Goal: Task Accomplishment & Management: Use online tool/utility

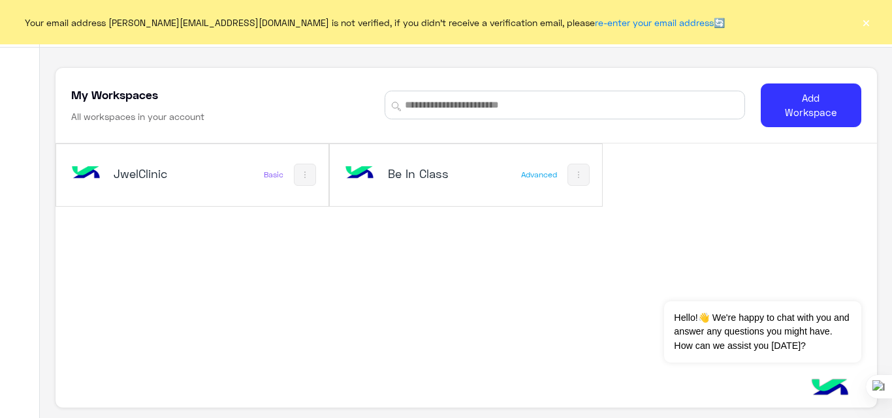
click at [861, 29] on button "×" at bounding box center [865, 22] width 13 height 13
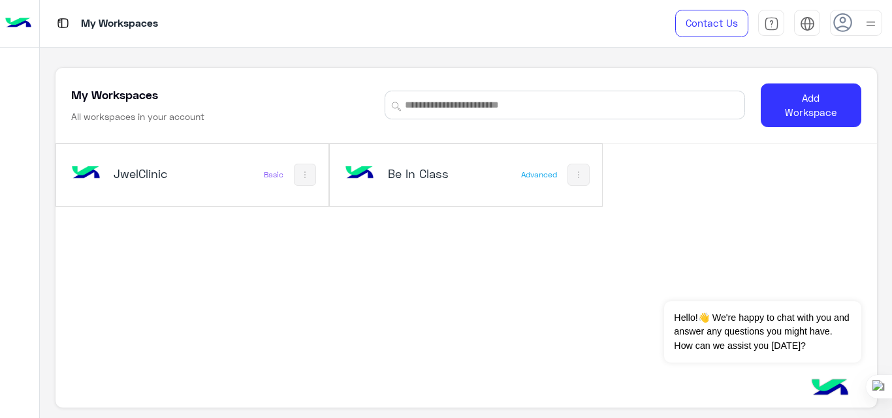
click at [164, 184] on div "JwelClinic" at bounding box center [142, 175] width 149 height 38
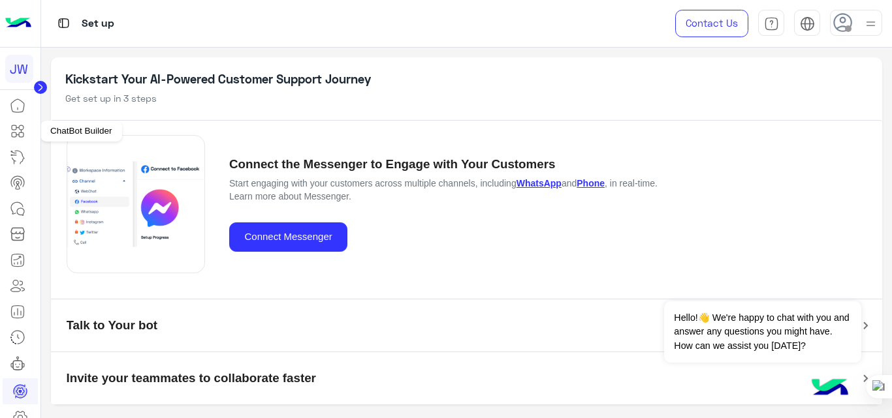
click at [20, 130] on icon at bounding box center [21, 127] width 5 height 5
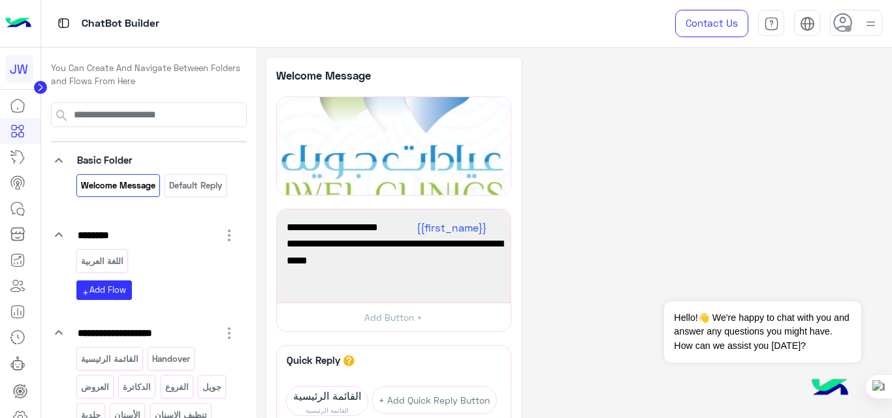
scroll to position [183, 0]
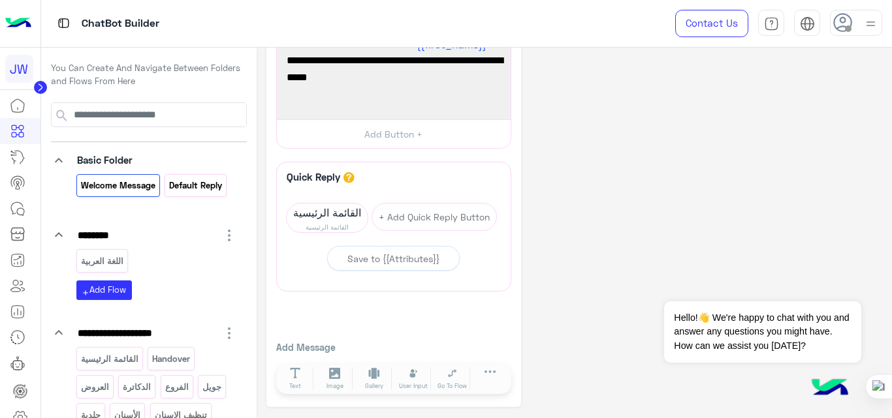
click at [193, 195] on div "Default reply" at bounding box center [195, 185] width 62 height 23
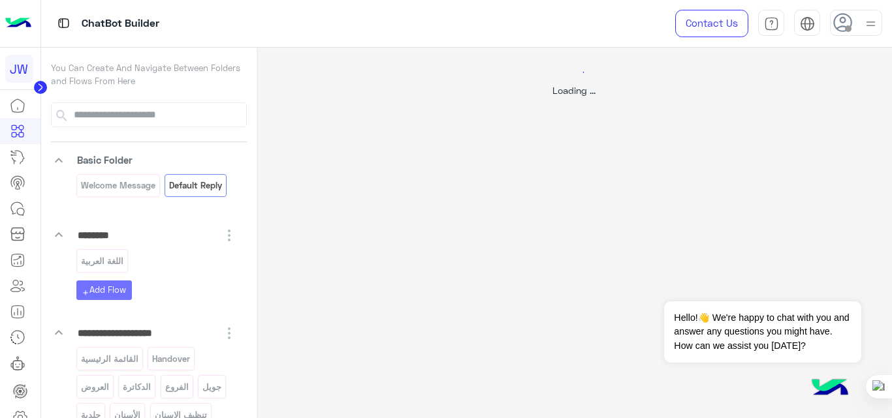
scroll to position [0, 0]
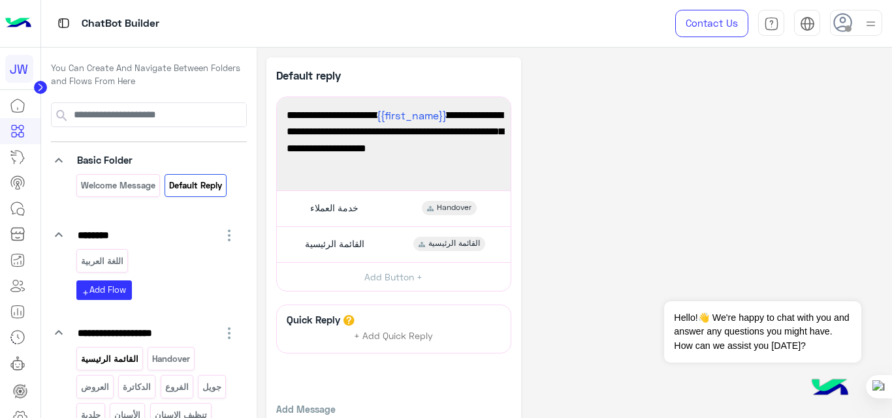
click at [105, 352] on p "القائمة الرئيسية" at bounding box center [109, 359] width 59 height 15
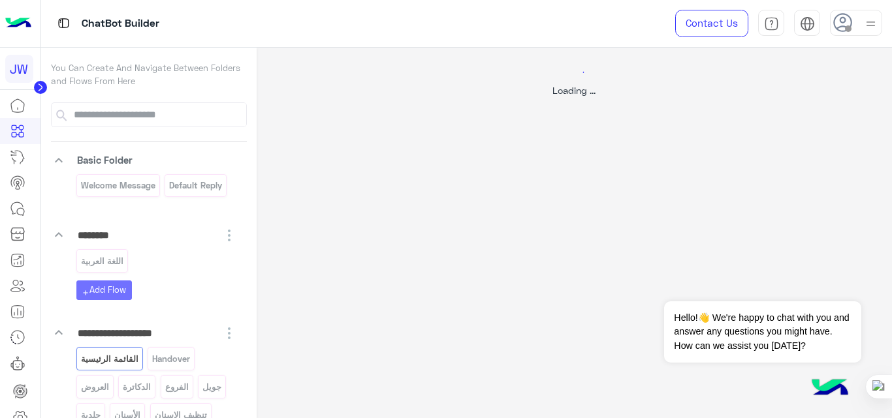
select select "*"
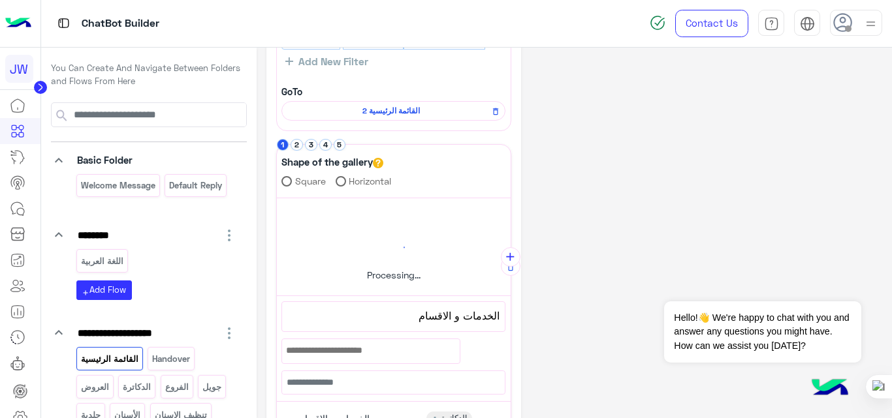
scroll to position [110, 0]
click at [296, 145] on button "2" at bounding box center [296, 146] width 12 height 12
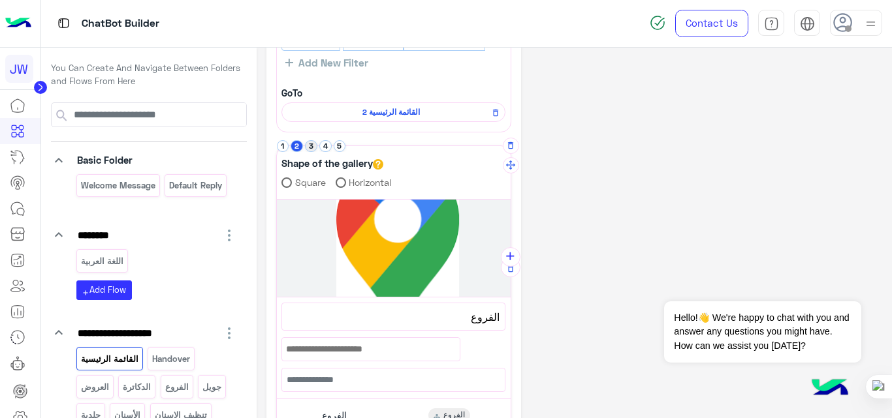
click at [310, 145] on button "3" at bounding box center [311, 146] width 12 height 12
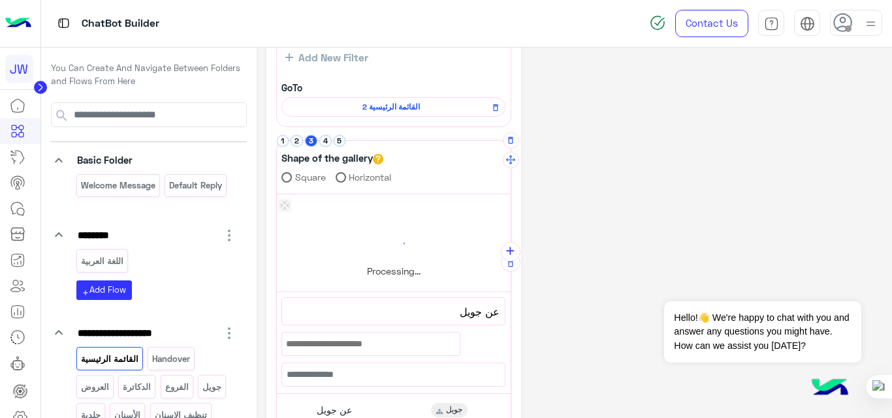
scroll to position [123, 0]
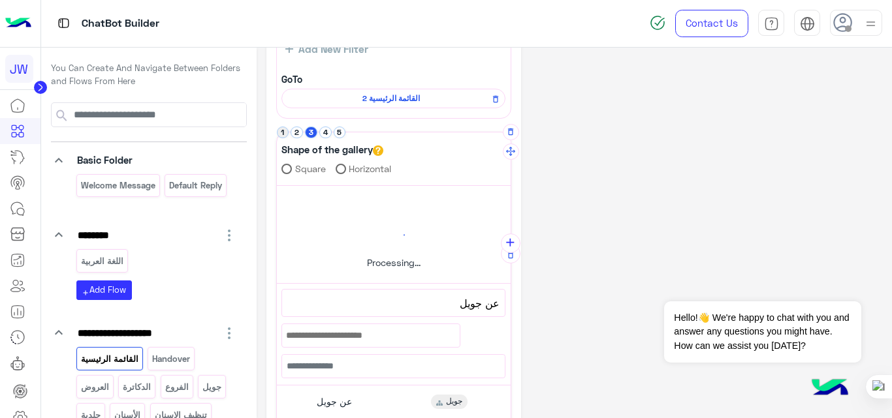
click at [283, 133] on button "1" at bounding box center [283, 133] width 12 height 12
click at [296, 132] on button "2" at bounding box center [296, 133] width 12 height 12
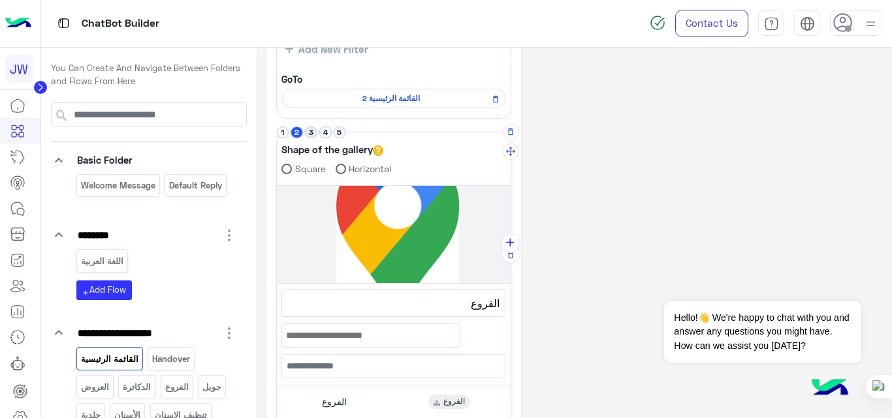
click at [311, 134] on button "3" at bounding box center [311, 133] width 12 height 12
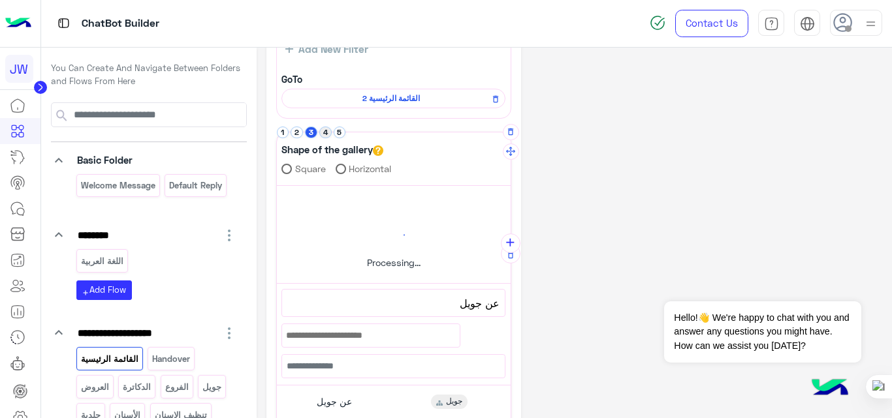
click at [330, 134] on button "4" at bounding box center [325, 133] width 12 height 12
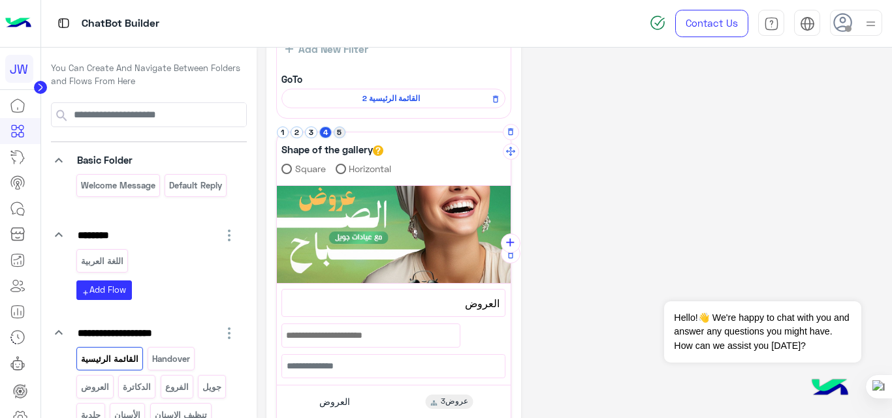
click at [341, 134] on button "5" at bounding box center [340, 133] width 12 height 12
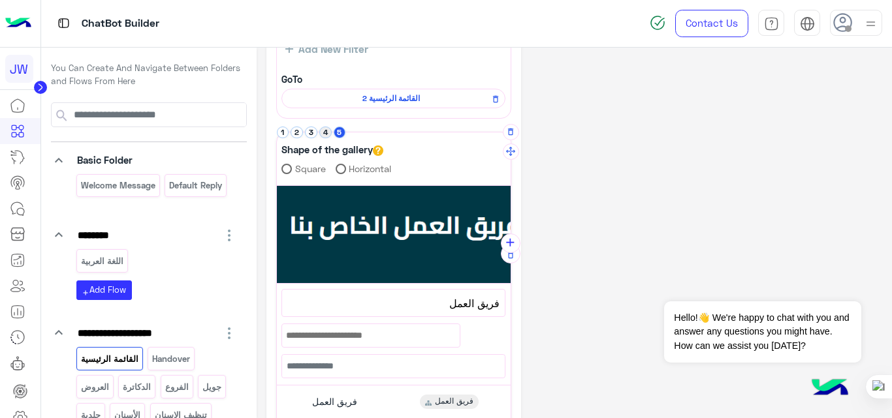
click at [326, 134] on button "4" at bounding box center [325, 133] width 12 height 12
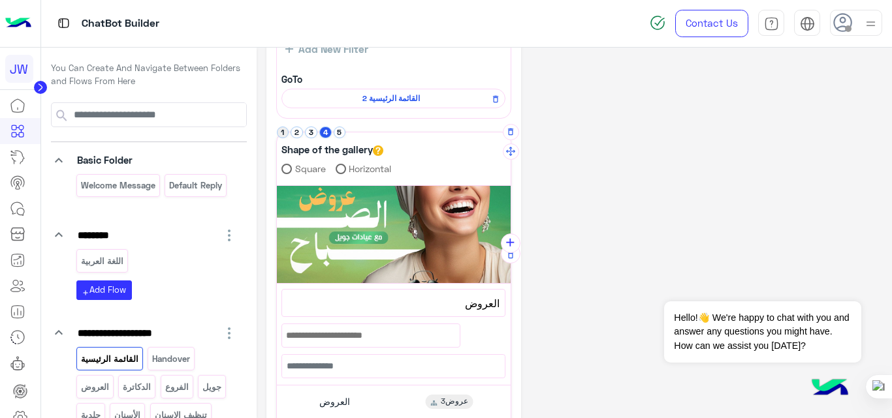
click at [285, 136] on button "1" at bounding box center [283, 133] width 12 height 12
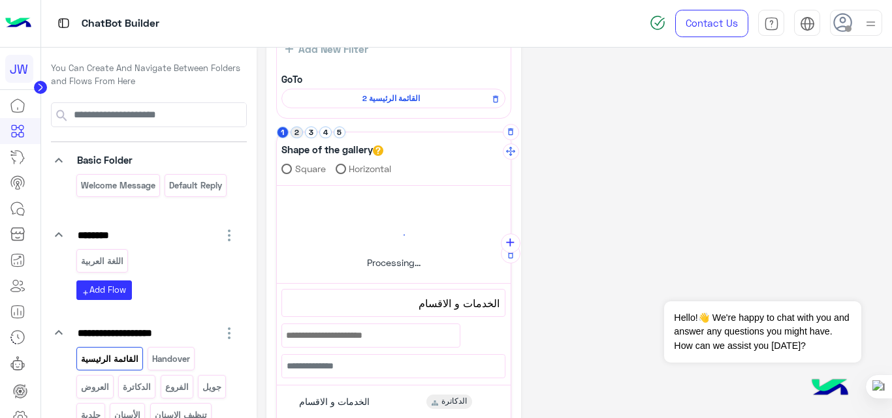
click at [297, 132] on button "2" at bounding box center [296, 133] width 12 height 12
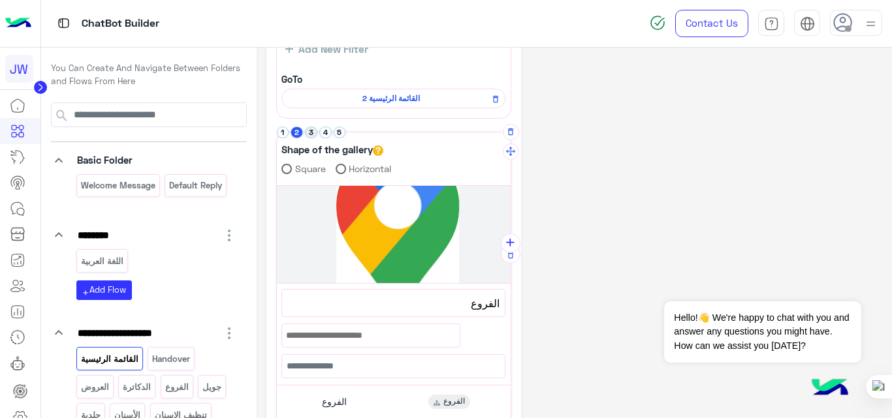
click at [315, 135] on button "3" at bounding box center [311, 133] width 12 height 12
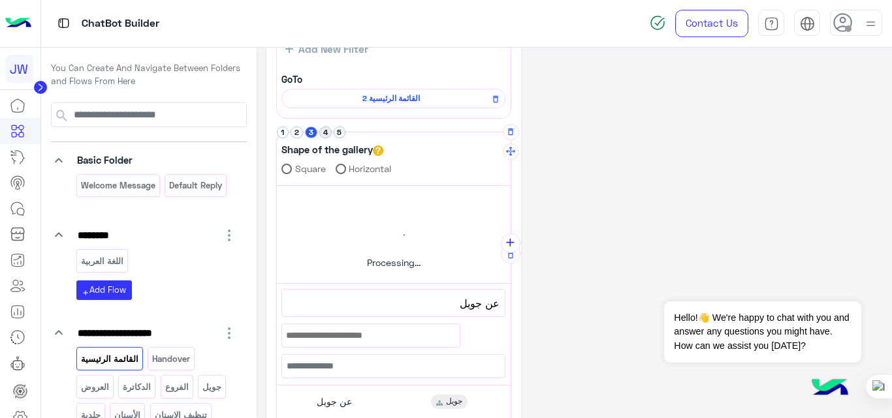
click at [328, 133] on button "4" at bounding box center [325, 133] width 12 height 12
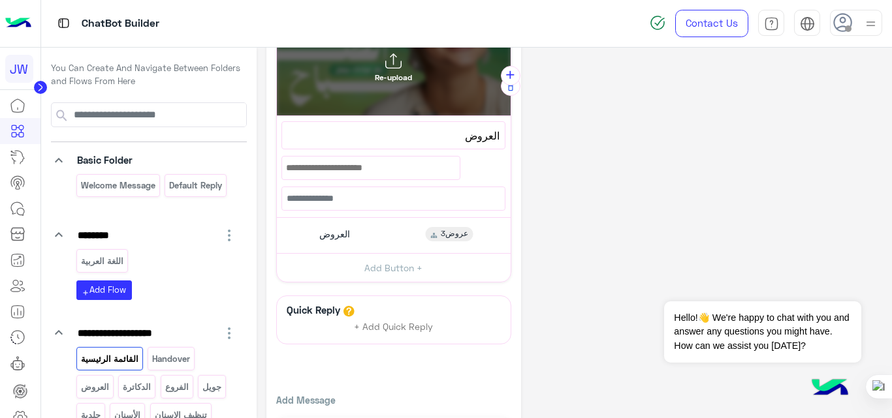
scroll to position [296, 0]
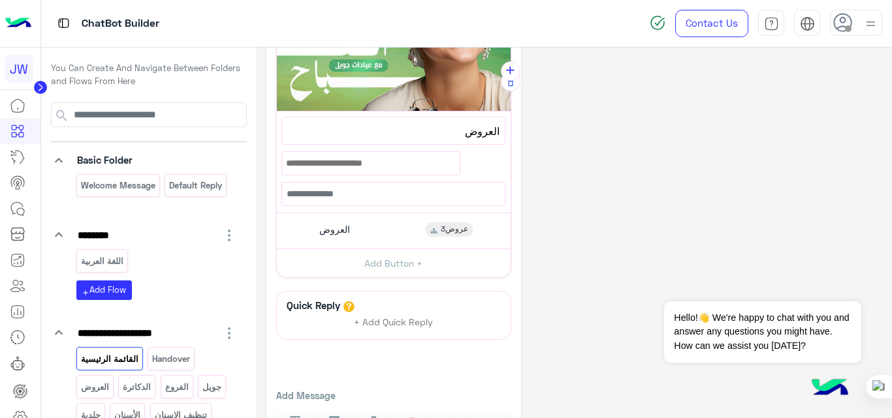
click at [593, 181] on div "**********" at bounding box center [574, 109] width 616 height 694
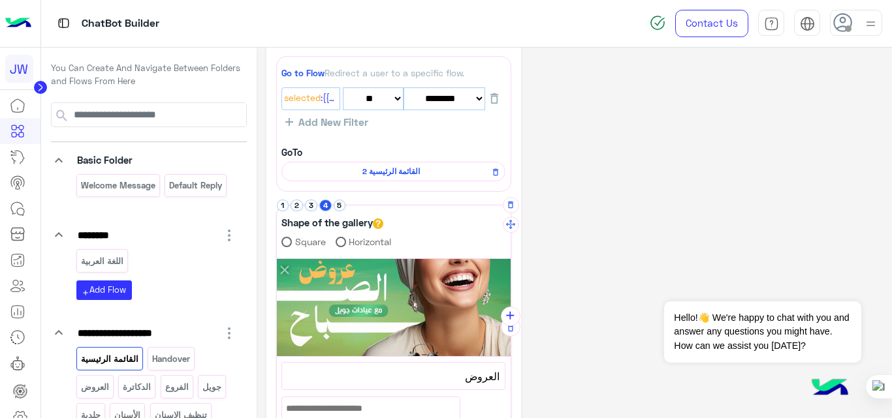
scroll to position [50, 0]
click at [335, 209] on button "5" at bounding box center [340, 206] width 12 height 12
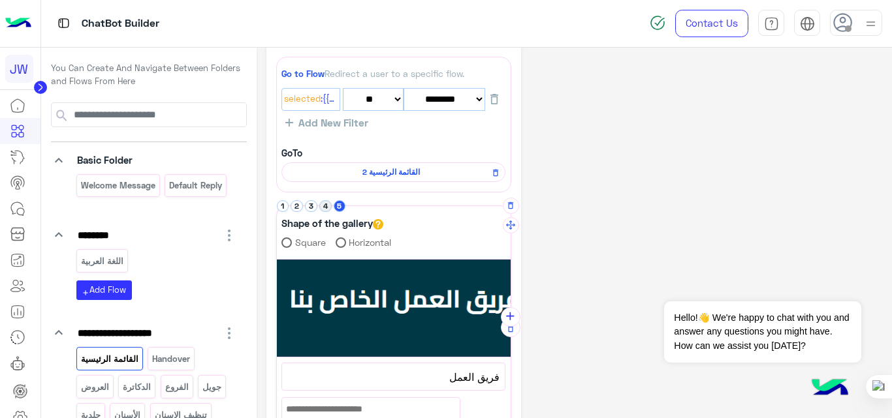
click at [325, 204] on button "4" at bounding box center [325, 206] width 12 height 12
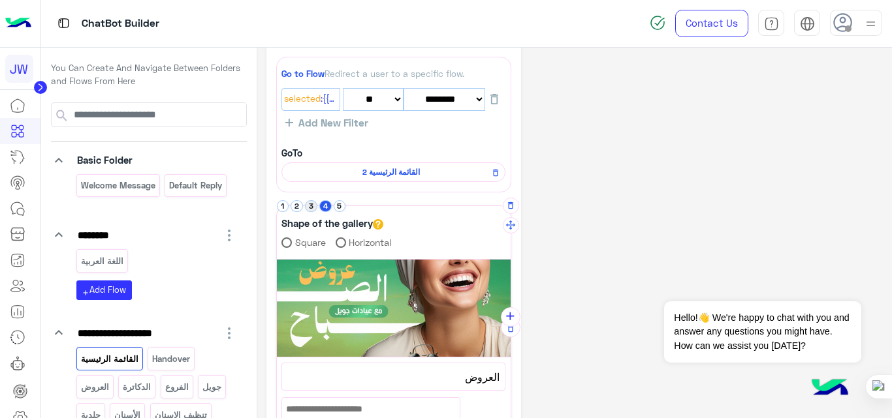
click at [308, 206] on button "3" at bounding box center [311, 206] width 12 height 12
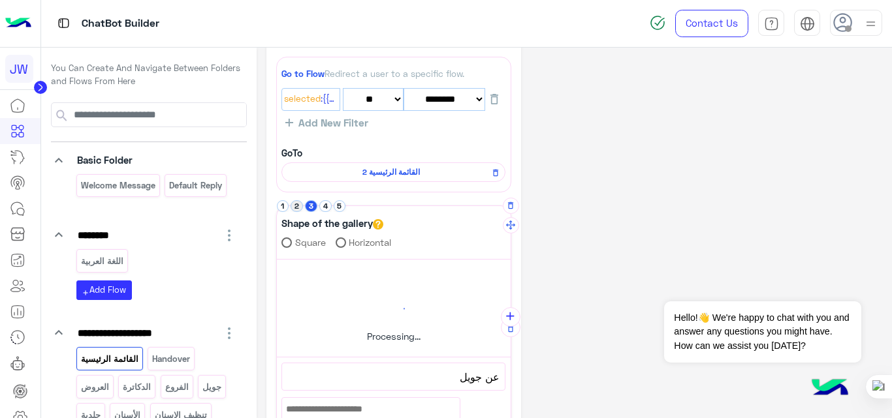
click at [296, 208] on button "2" at bounding box center [296, 206] width 12 height 12
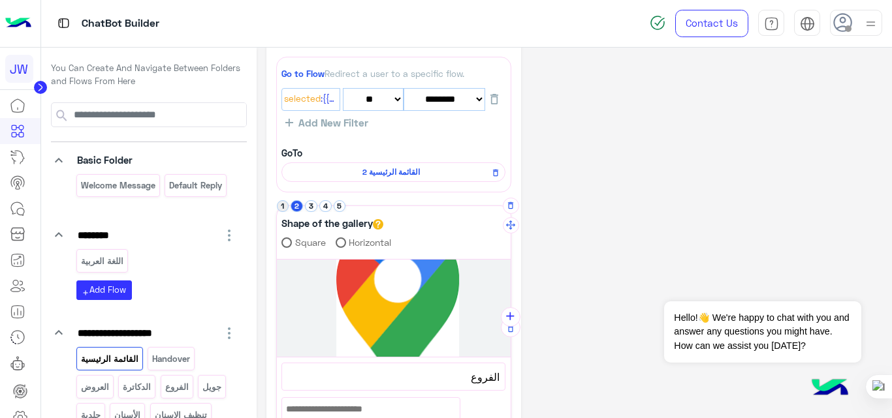
click at [287, 205] on button "1" at bounding box center [283, 206] width 12 height 12
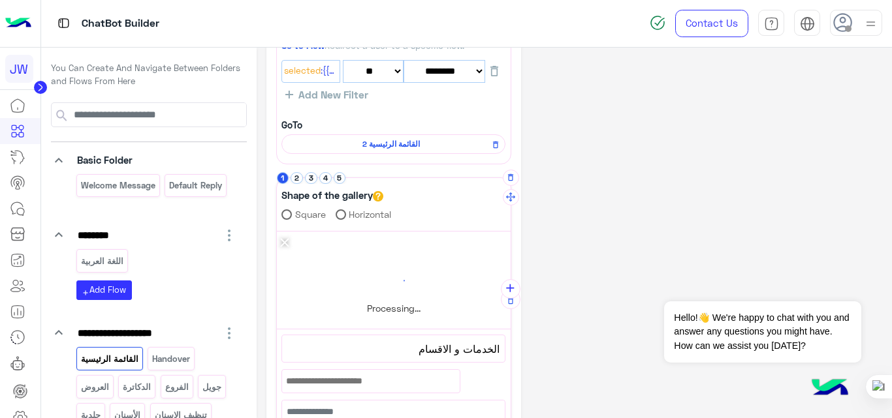
scroll to position [0, 0]
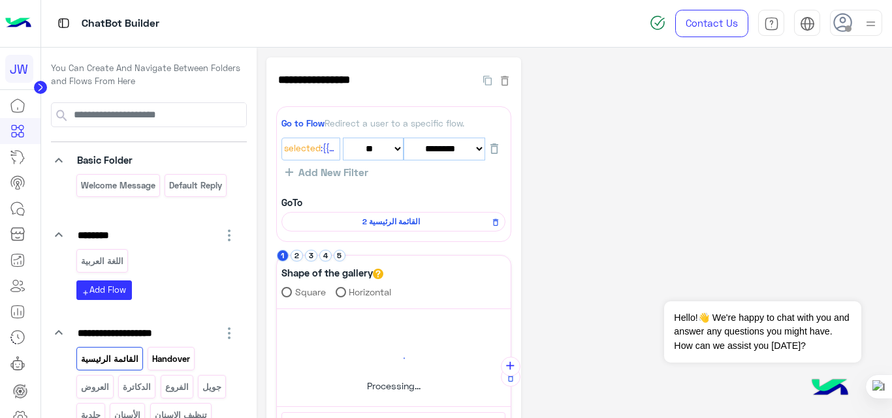
click at [169, 354] on p "Handover" at bounding box center [171, 359] width 40 height 15
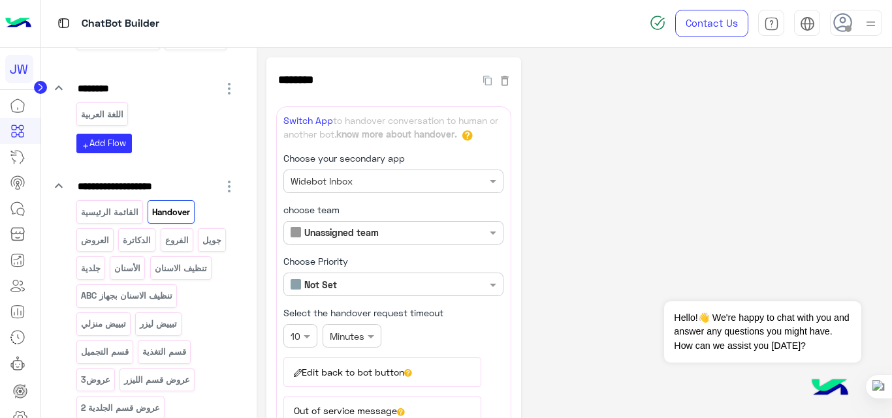
scroll to position [149, 0]
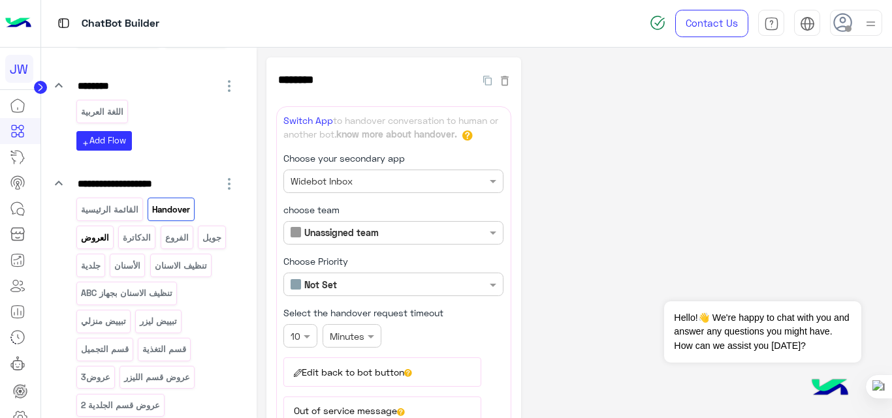
click at [97, 238] on p "العروض" at bounding box center [95, 237] width 30 height 15
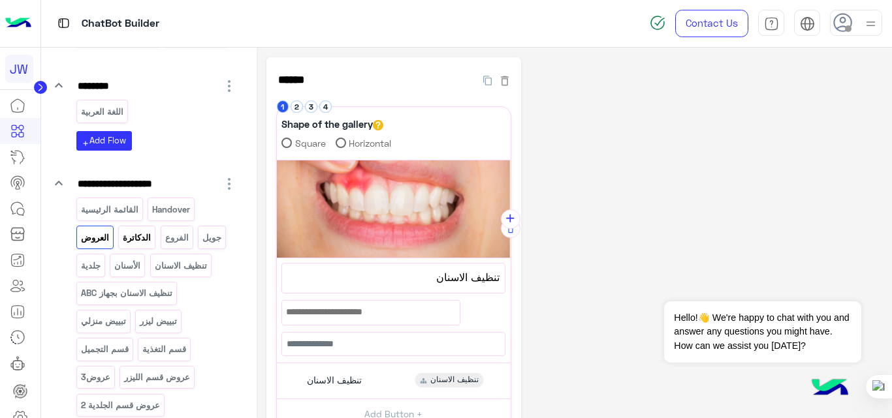
click at [144, 237] on p "الدكاترة" at bounding box center [137, 237] width 30 height 15
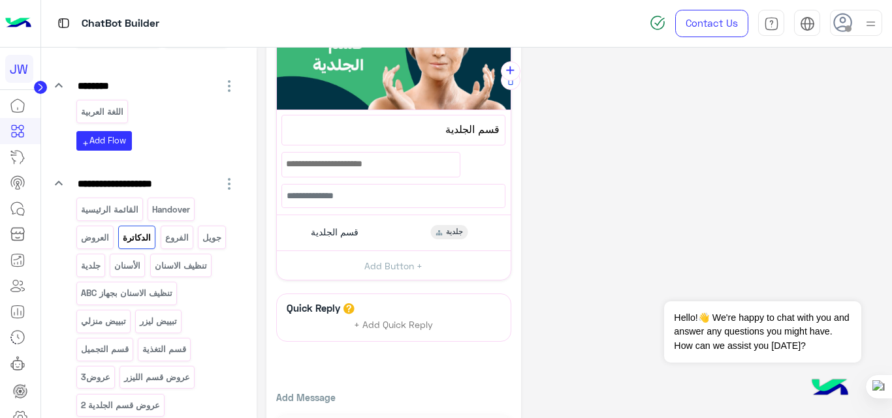
scroll to position [149, 0]
click at [387, 225] on div "قسم الجلدية جلدية" at bounding box center [393, 232] width 224 height 25
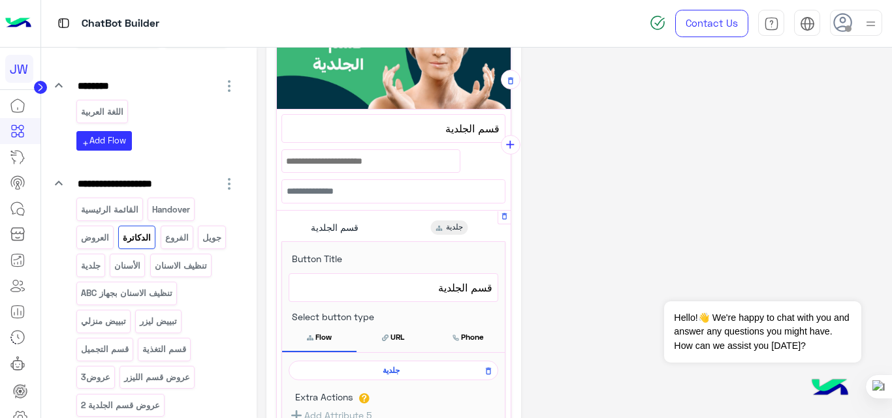
scroll to position [224, 0]
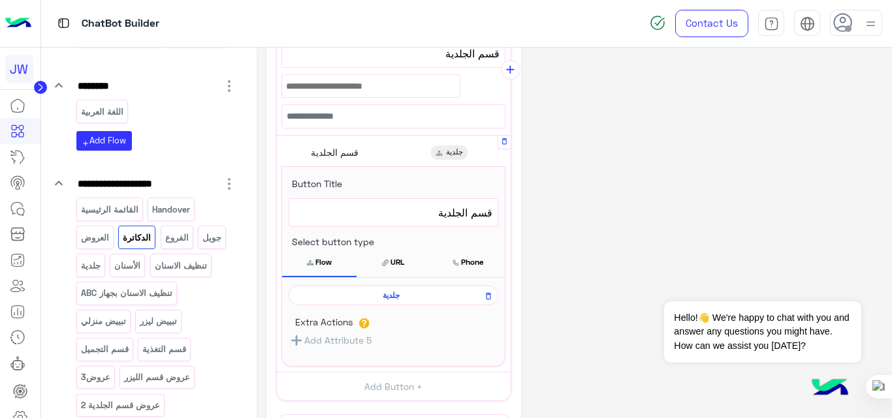
click at [397, 300] on span "جلدية" at bounding box center [391, 296] width 191 height 12
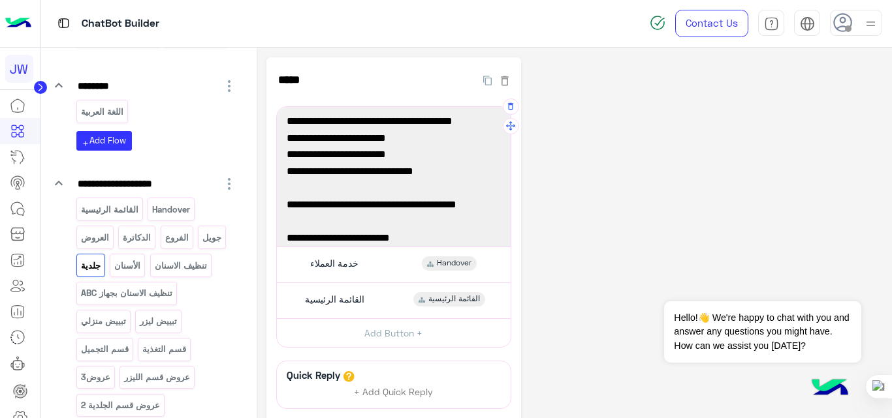
scroll to position [0, 0]
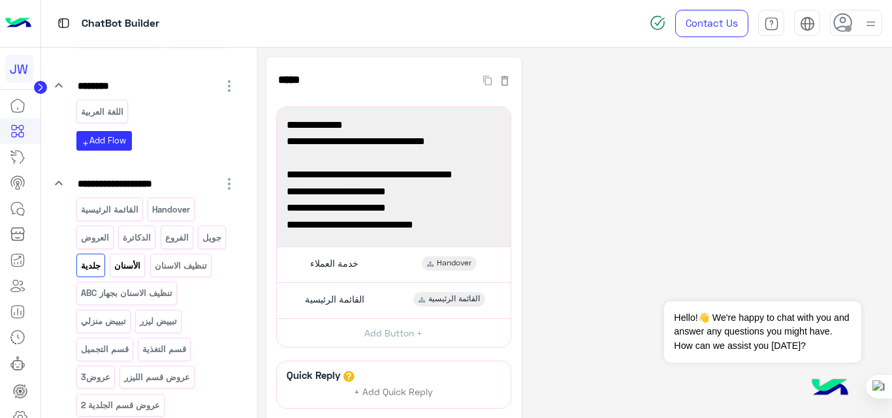
click at [142, 263] on div "الأسنان" at bounding box center [127, 265] width 35 height 23
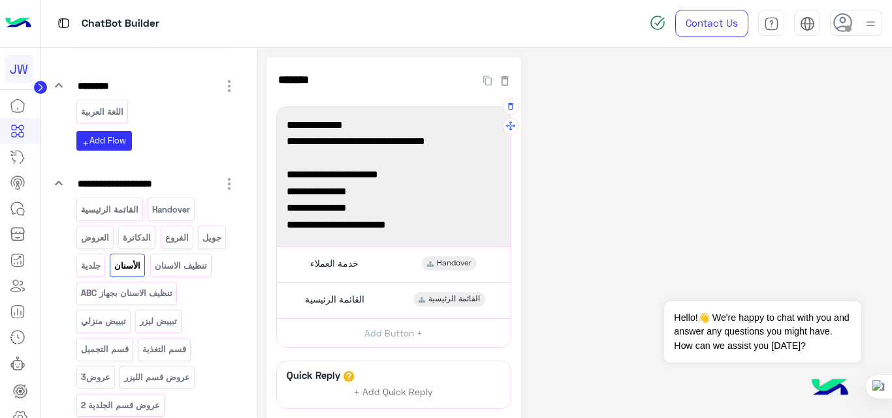
scroll to position [119, 0]
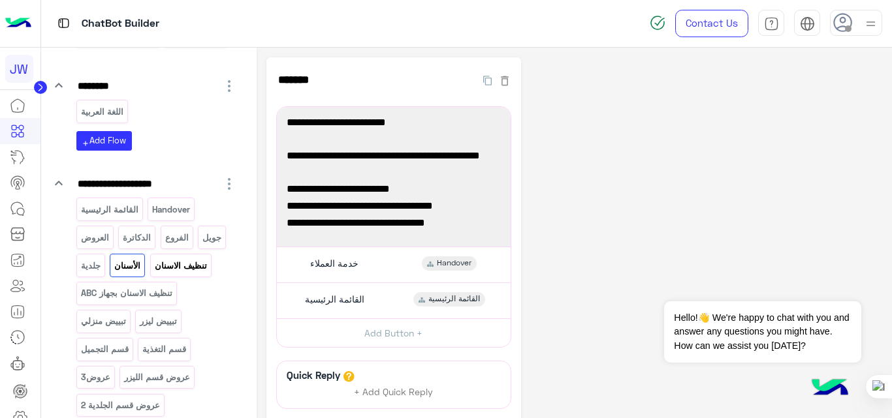
click at [188, 275] on div "تنظيف الاسنان" at bounding box center [180, 265] width 61 height 23
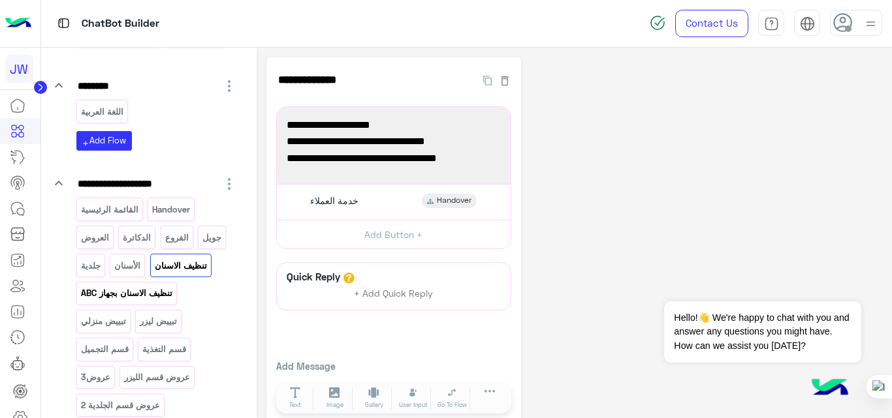
click at [142, 294] on p "تنظيف الاسنان بجهاز ABC" at bounding box center [126, 293] width 93 height 15
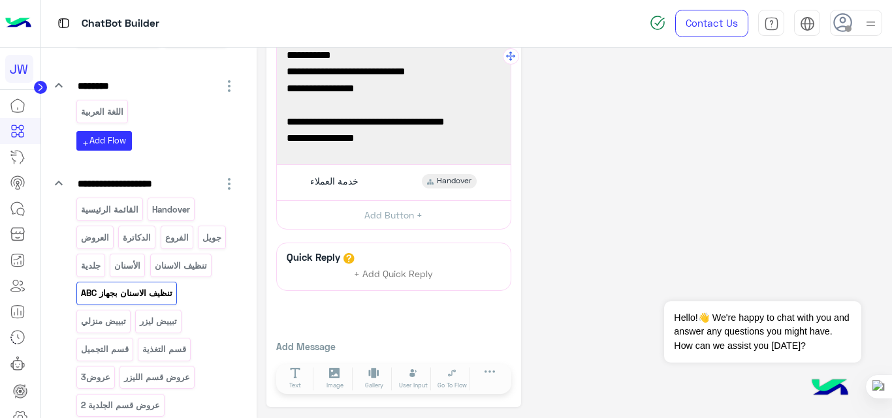
scroll to position [0, 0]
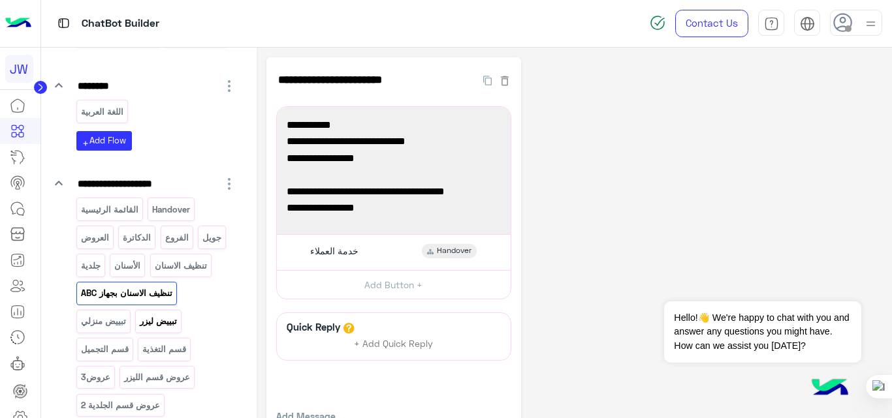
click at [163, 322] on p "تبييض ليزر" at bounding box center [158, 321] width 39 height 15
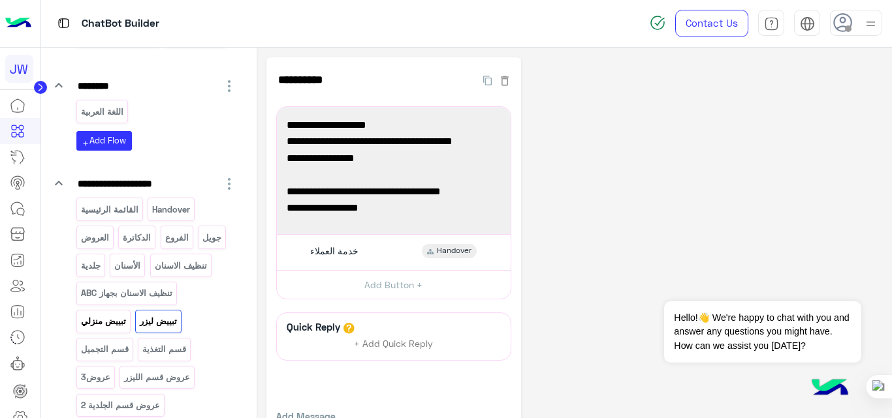
click at [99, 323] on p "تبييض منزلي" at bounding box center [103, 321] width 47 height 15
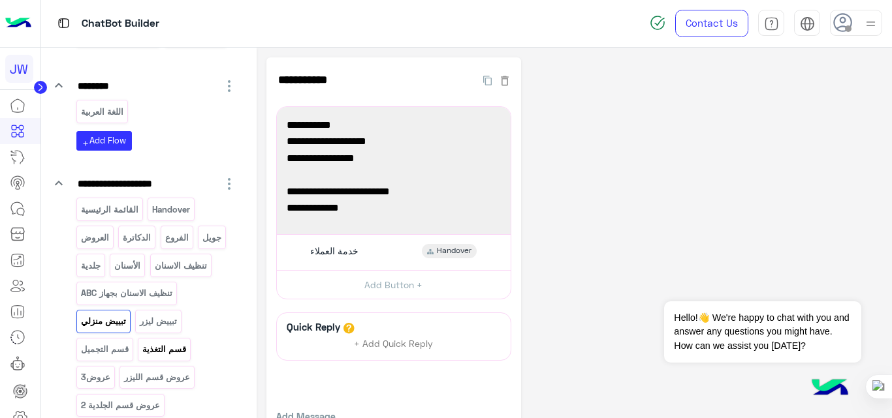
click at [164, 344] on p "قسم التغذية" at bounding box center [165, 349] width 46 height 15
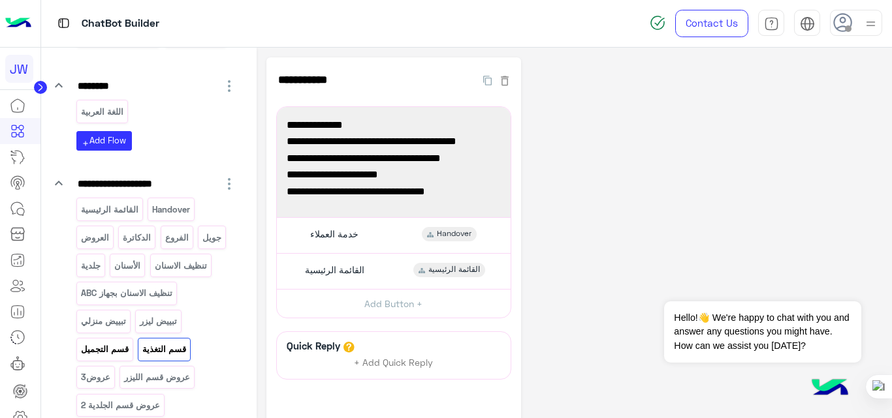
click at [119, 343] on p "قسم التجميل" at bounding box center [105, 349] width 50 height 15
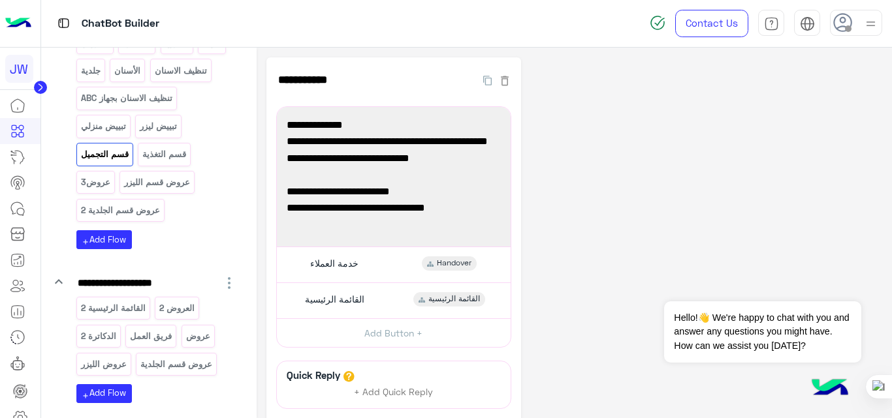
scroll to position [345, 0]
click at [161, 181] on p "عروض قسم الليزر" at bounding box center [157, 181] width 68 height 15
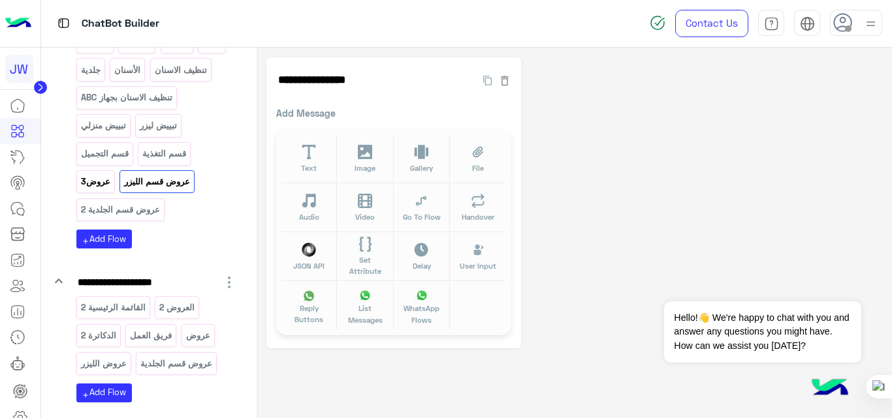
click at [95, 181] on p "عروض3" at bounding box center [95, 181] width 31 height 15
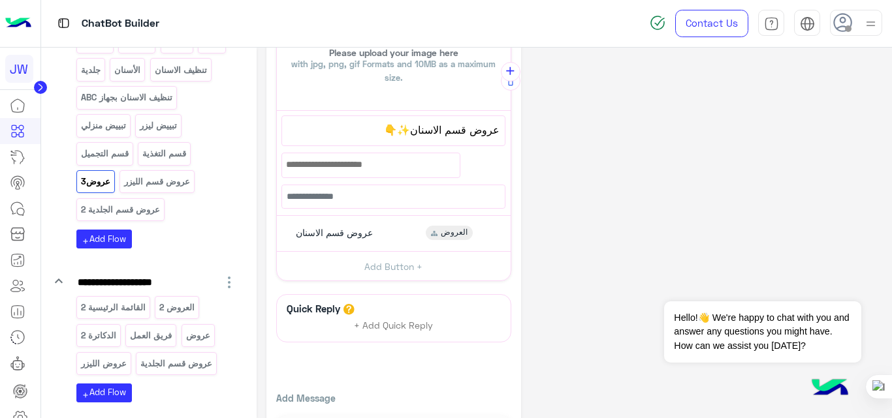
scroll to position [199, 0]
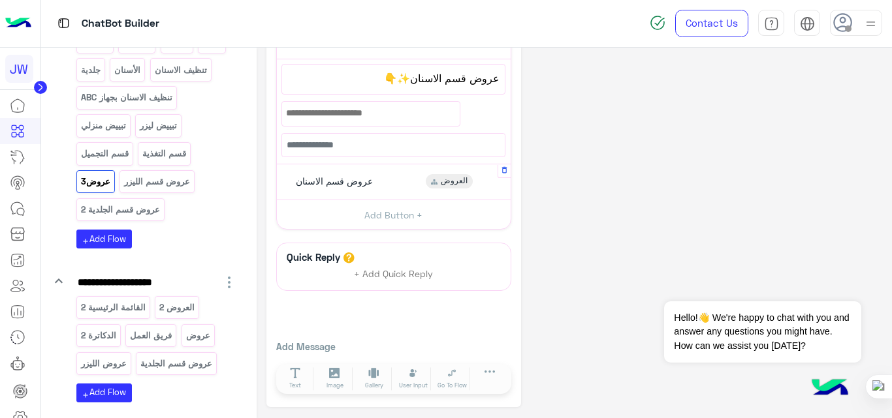
click at [397, 183] on div "عروض قسم الاسنان العروض" at bounding box center [393, 182] width 224 height 25
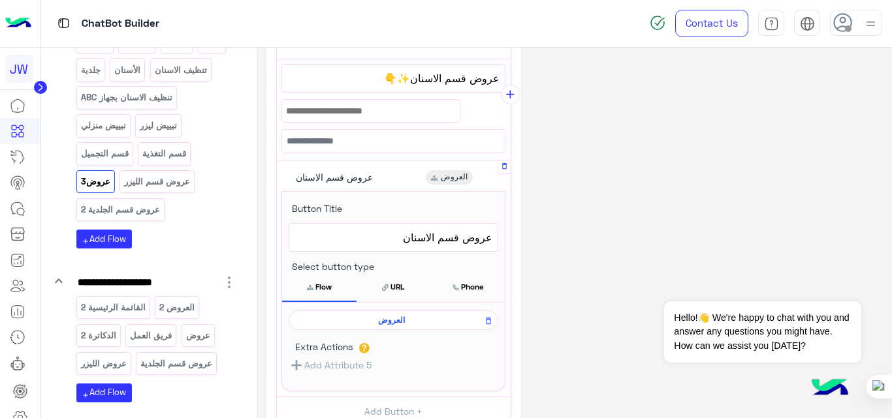
click at [397, 320] on span "العروض" at bounding box center [391, 321] width 191 height 12
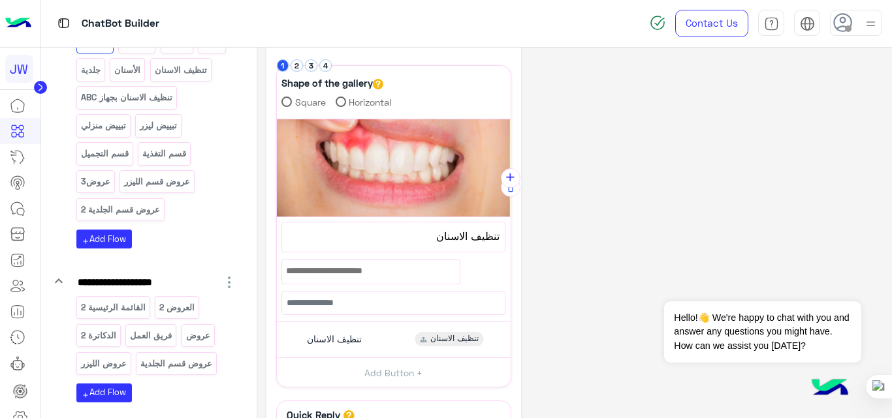
scroll to position [0, 0]
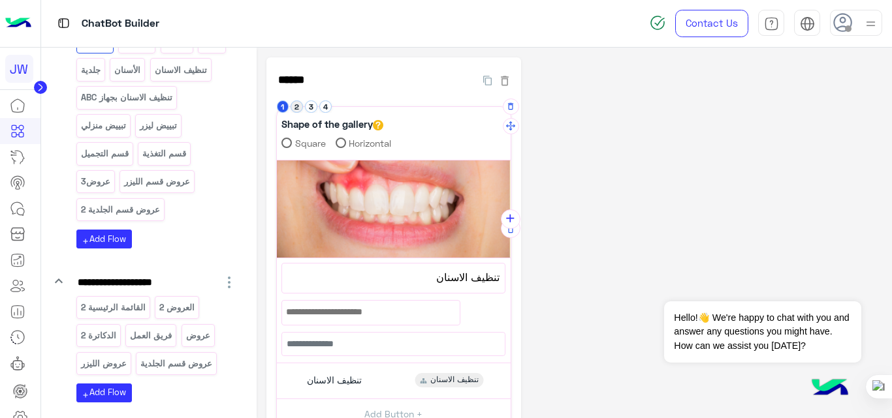
click at [298, 110] on button "2" at bounding box center [296, 107] width 12 height 12
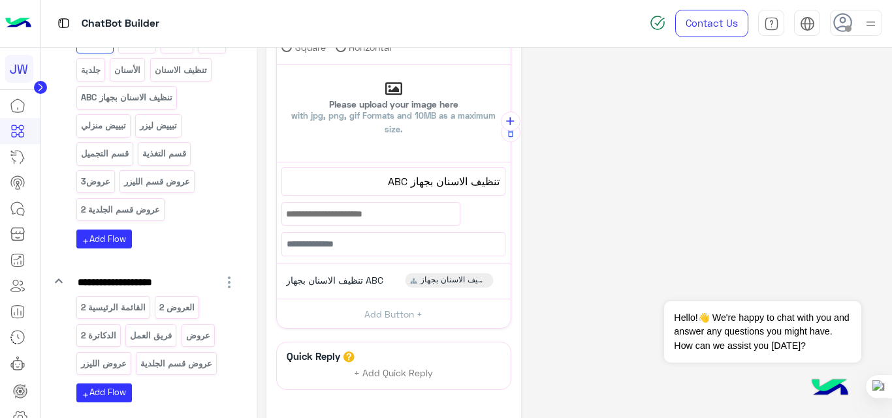
scroll to position [97, 0]
click at [372, 273] on div "تنظيف الاسنان بجهاز ABC" at bounding box center [332, 280] width 111 height 14
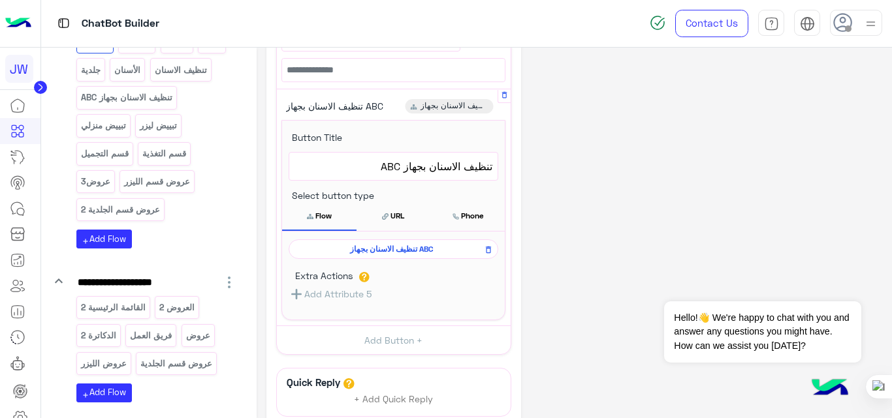
scroll to position [271, 0]
click at [398, 248] on span "تنظيف الاسنان بجهاز ABC" at bounding box center [391, 249] width 191 height 12
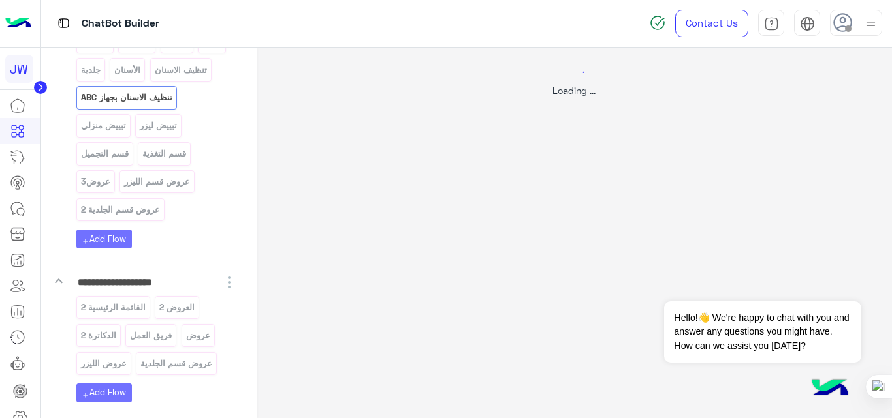
scroll to position [0, 0]
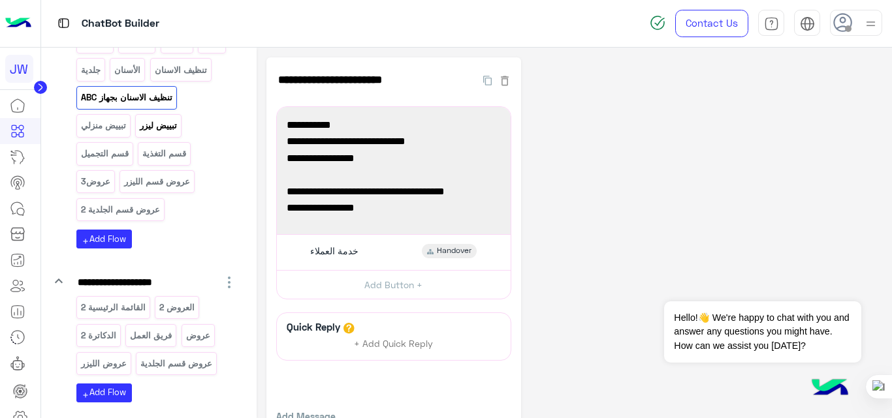
click at [163, 126] on p "تبييض ليزر" at bounding box center [158, 125] width 39 height 15
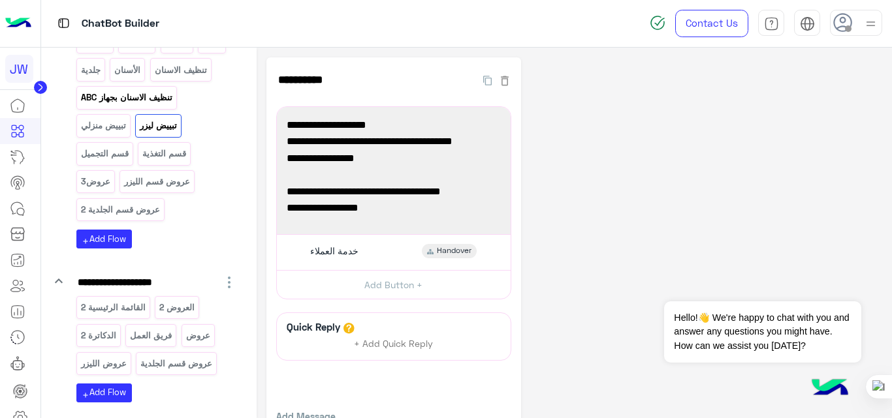
click at [138, 104] on p "تنظيف الاسنان بجهاز ABC" at bounding box center [126, 97] width 93 height 15
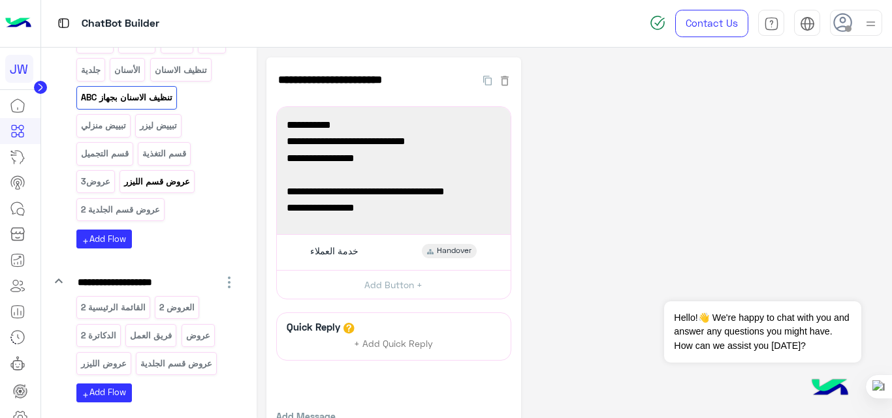
click at [161, 179] on p "عروض قسم الليزر" at bounding box center [157, 181] width 68 height 15
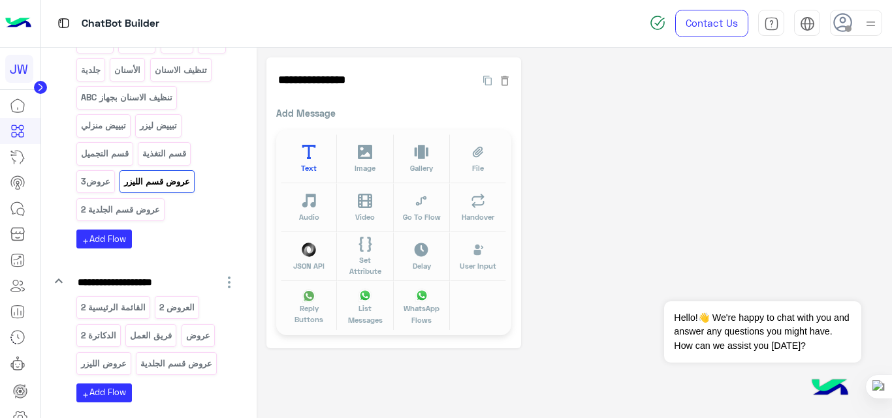
click at [315, 157] on icon at bounding box center [309, 152] width 15 height 15
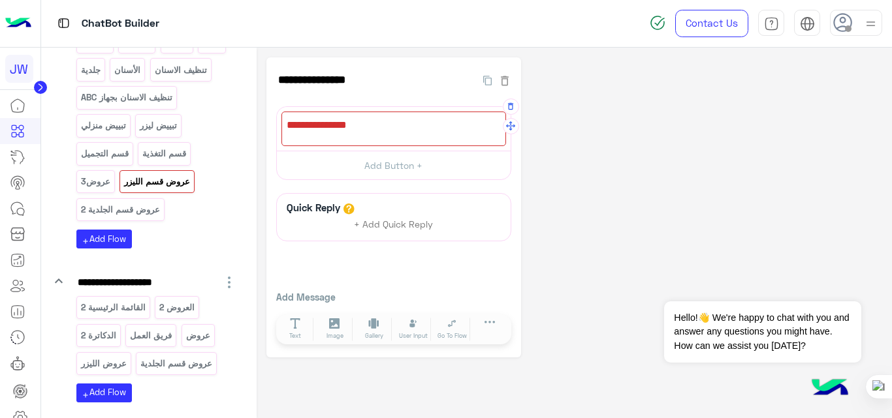
click at [439, 127] on div at bounding box center [393, 129] width 225 height 35
click at [510, 108] on icon "button" at bounding box center [510, 106] width 9 height 9
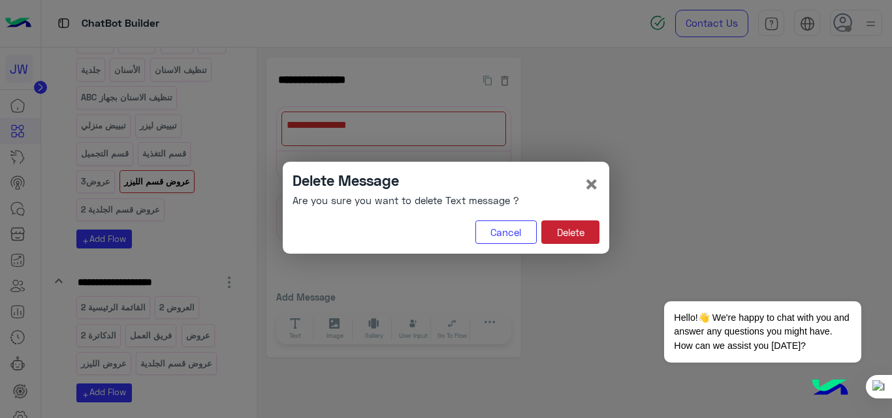
click at [587, 236] on button "Delete" at bounding box center [570, 232] width 58 height 23
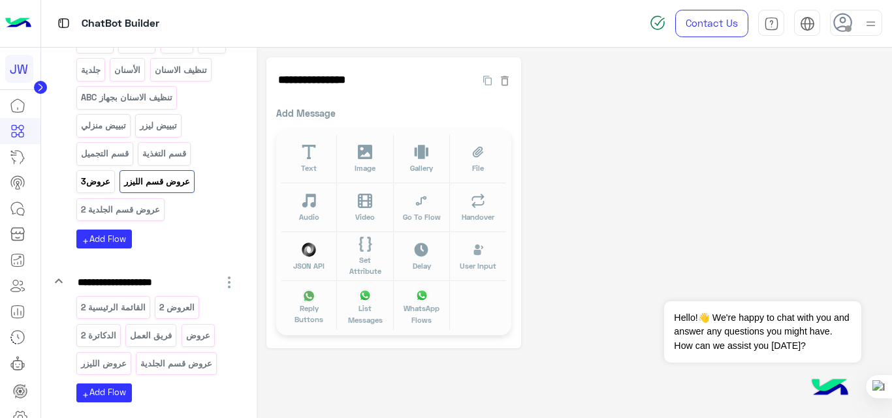
click at [89, 191] on div "عروض3" at bounding box center [95, 181] width 39 height 23
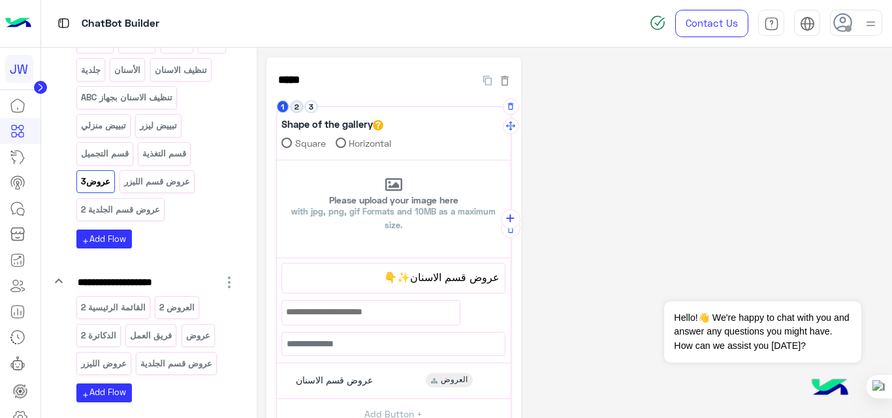
click at [294, 107] on button "2" at bounding box center [296, 107] width 12 height 12
click at [309, 108] on button "3" at bounding box center [311, 107] width 12 height 12
click at [281, 107] on button "1" at bounding box center [283, 107] width 12 height 12
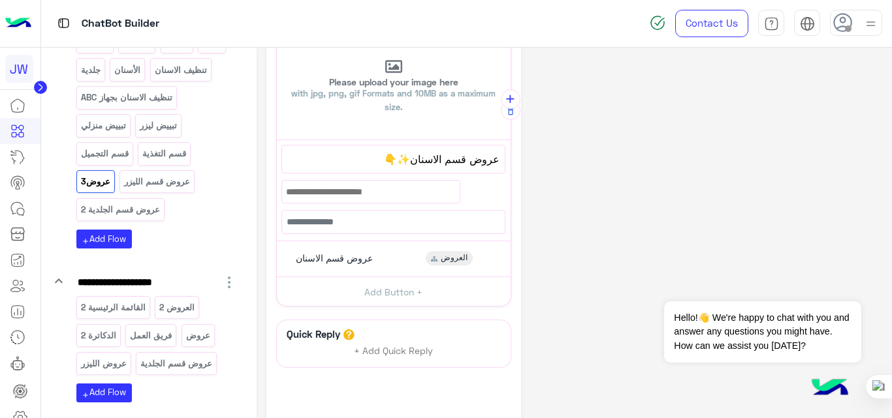
scroll to position [119, 0]
click at [384, 270] on div "عروض قسم الاسنان العروض" at bounding box center [393, 258] width 224 height 25
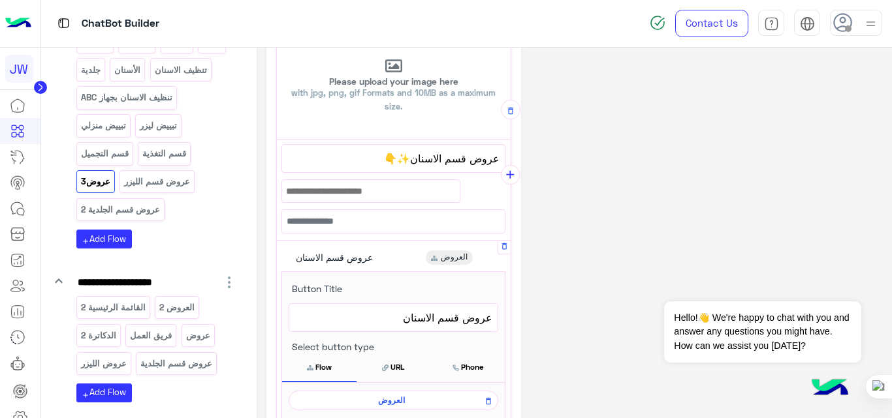
scroll to position [195, 0]
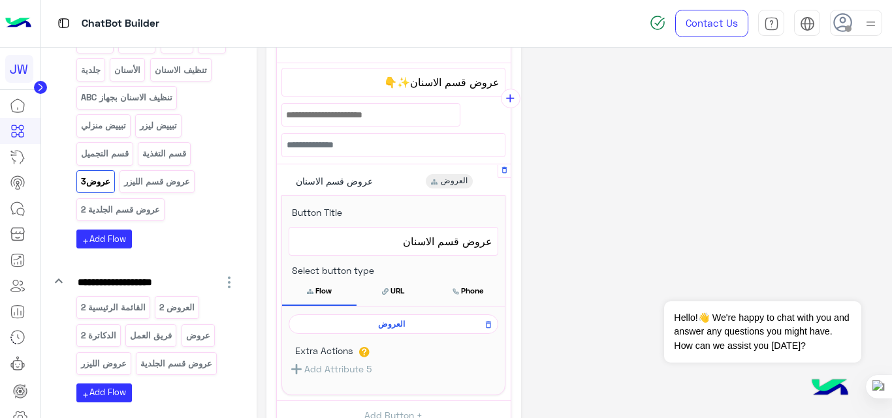
click at [394, 330] on span "العروض" at bounding box center [391, 324] width 191 height 12
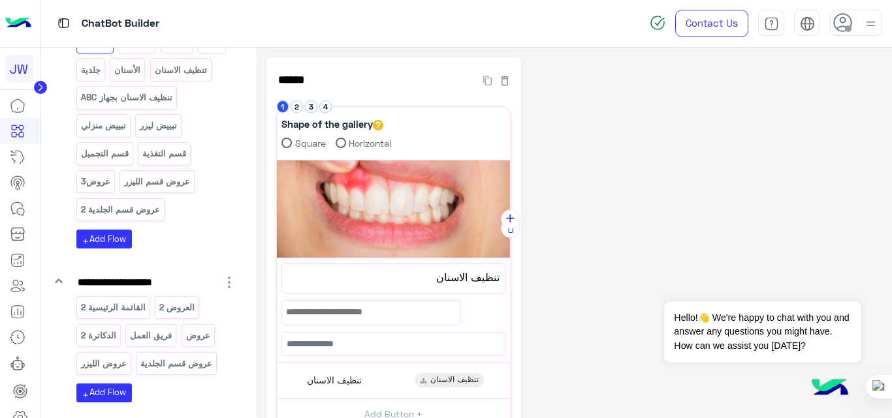
scroll to position [199, 0]
